Goal: Find specific page/section: Find specific page/section

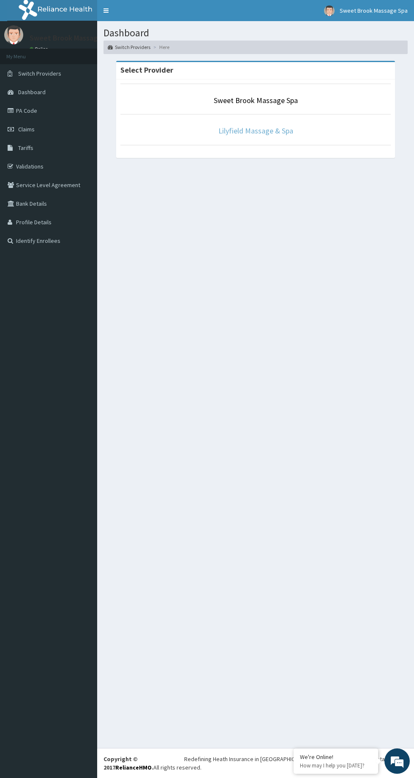
click at [254, 131] on link "Lilyfield Massage & Spa" at bounding box center [255, 131] width 75 height 10
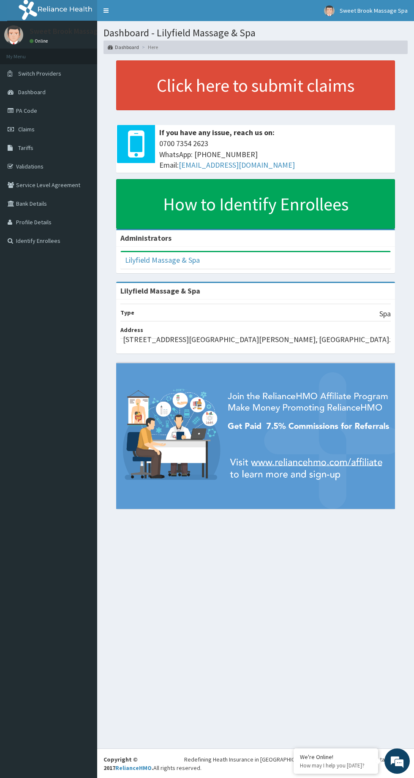
click at [24, 111] on link "PA Code" at bounding box center [48, 110] width 97 height 19
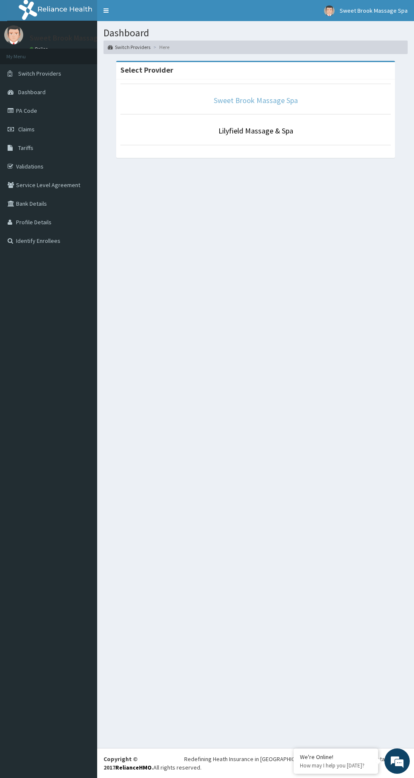
click at [270, 98] on link "Sweet Brook Massage Spa" at bounding box center [256, 100] width 84 height 10
